Goal: Use online tool/utility: Utilize a website feature to perform a specific function

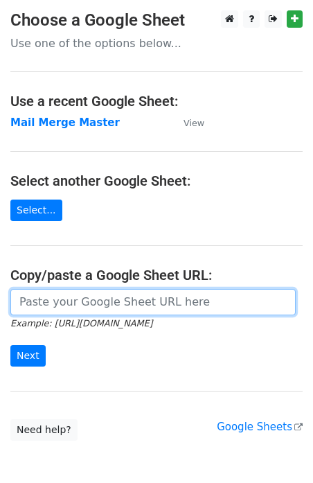
click at [66, 302] on input "url" at bounding box center [152, 302] width 285 height 26
type input "[URL][DOMAIN_NAME]"
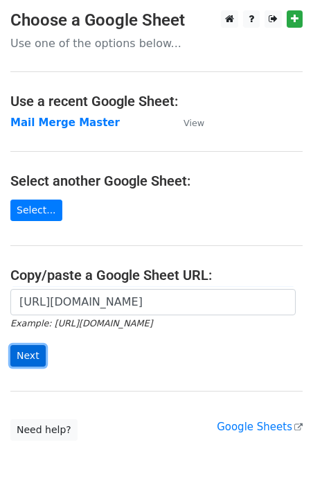
click at [23, 355] on input "Next" at bounding box center [27, 355] width 35 height 21
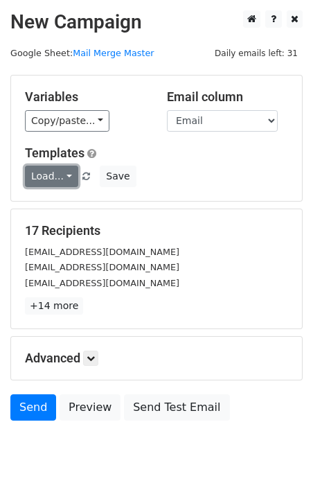
click at [61, 178] on link "Load..." at bounding box center [51, 176] width 53 height 21
click at [68, 204] on link "T1" at bounding box center [80, 206] width 109 height 22
